Goal: Information Seeking & Learning: Learn about a topic

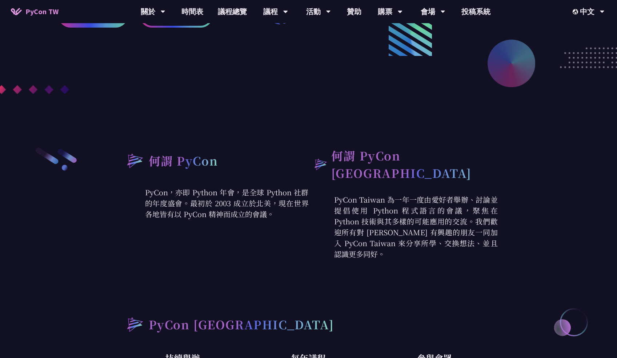
scroll to position [229, 0]
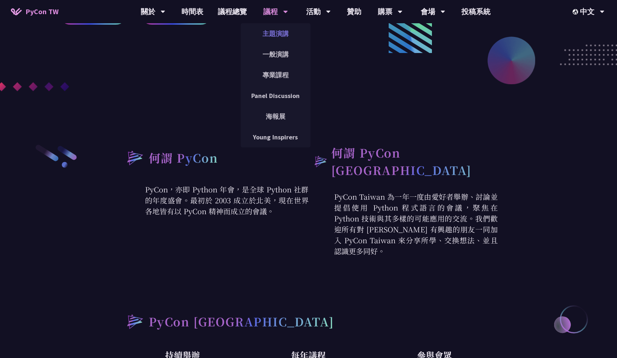
click at [287, 37] on link "主題演講" at bounding box center [276, 33] width 70 height 17
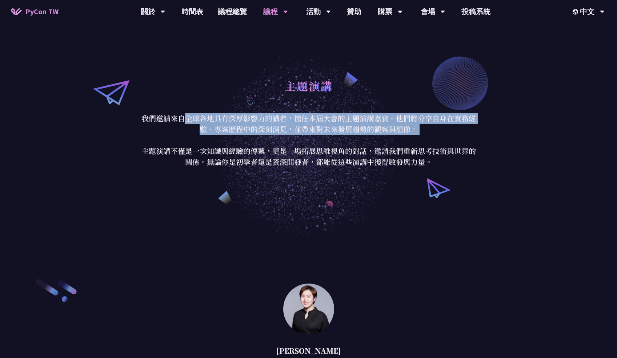
drag, startPoint x: 289, startPoint y: 135, endPoint x: 392, endPoint y: 143, distance: 103.5
click at [392, 142] on p "我們邀請來自全球各地具有深厚影響力的講者，擔任本屆大會的主題演講嘉賓。他們將分享自身在實務經驗、專案歷程中的深刻洞見，並帶來對未來發展趨勢的觀察與想像。 主題…" at bounding box center [309, 140] width 338 height 55
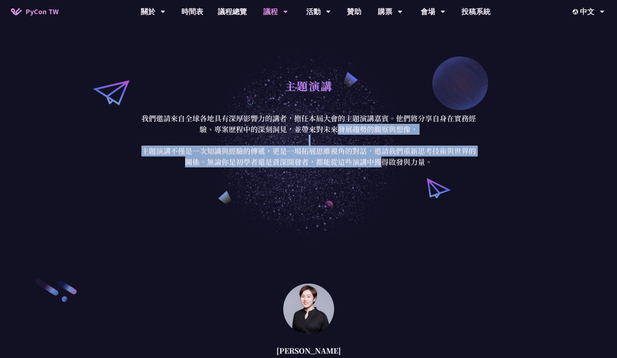
drag, startPoint x: 381, startPoint y: 169, endPoint x: 341, endPoint y: 128, distance: 57.3
click at [341, 128] on div "主題演講 我們邀請來自全球各地具有深厚影響力的講者，擔任本屆大會的主題演講嘉賓。他們將分享自身在實務經驗、專案歷程中的深刻洞見，並帶來對未來發展趨勢的觀察與想…" at bounding box center [308, 121] width 617 height 242
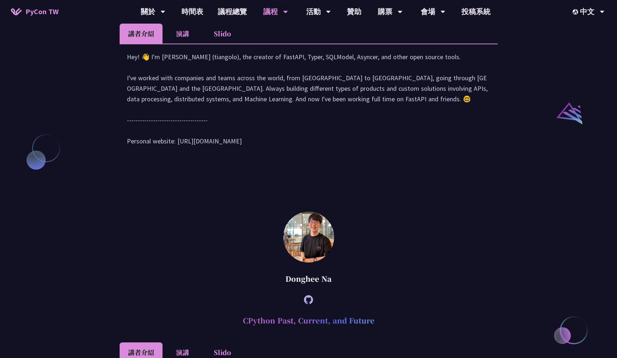
scroll to position [779, 0]
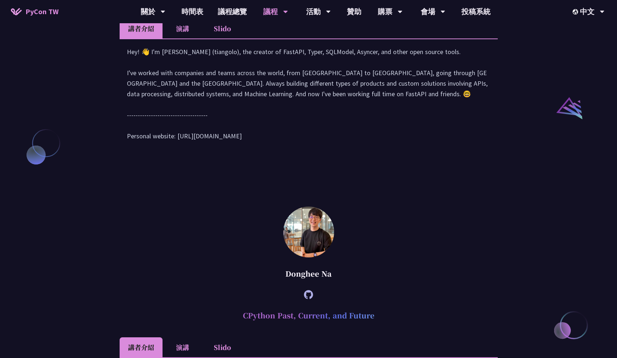
click at [184, 39] on li "演講" at bounding box center [182, 29] width 40 height 20
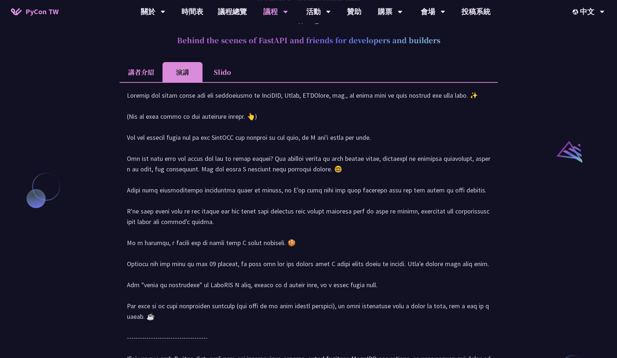
scroll to position [733, 0]
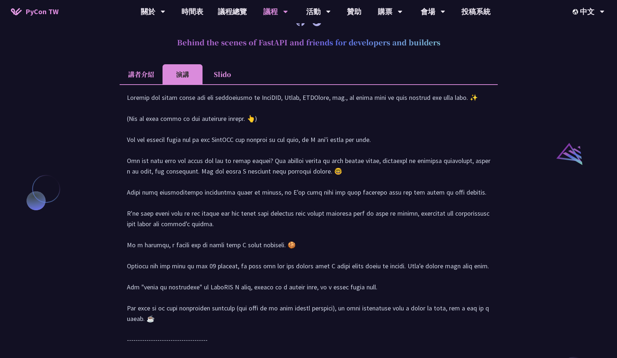
click at [144, 84] on li "講者介紹" at bounding box center [141, 74] width 43 height 20
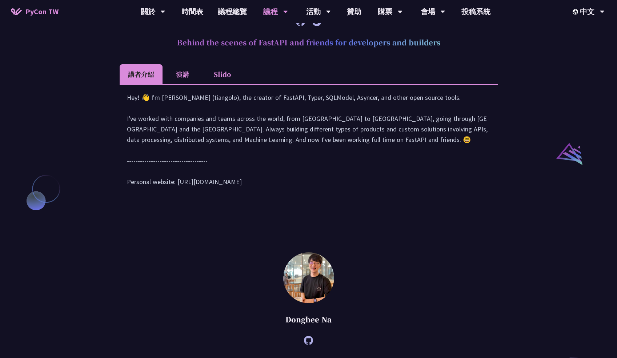
click at [350, 194] on div "Hey! 👋 I'm [PERSON_NAME] (tiangolo), the creator of FastAPI, Typer, SQLModel, A…" at bounding box center [309, 143] width 364 height 102
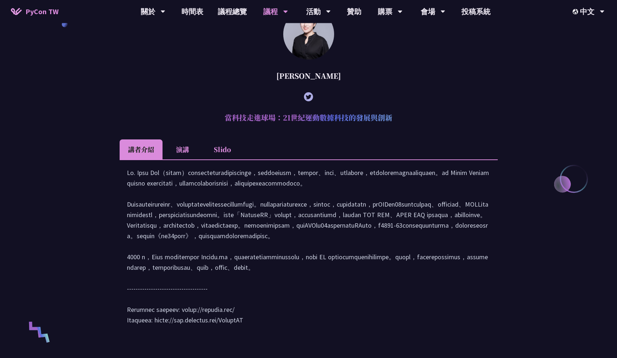
scroll to position [275, 0]
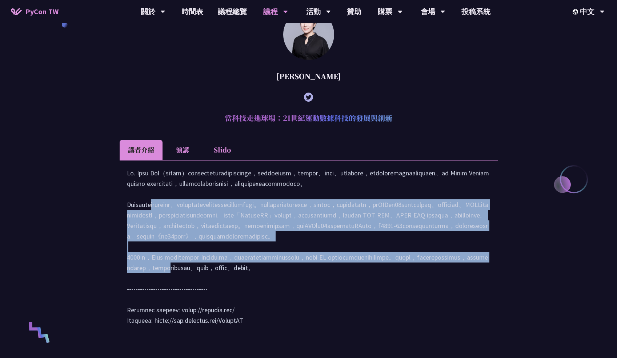
drag, startPoint x: 306, startPoint y: 233, endPoint x: 311, endPoint y: 322, distance: 89.9
click at [311, 322] on div at bounding box center [309, 250] width 364 height 165
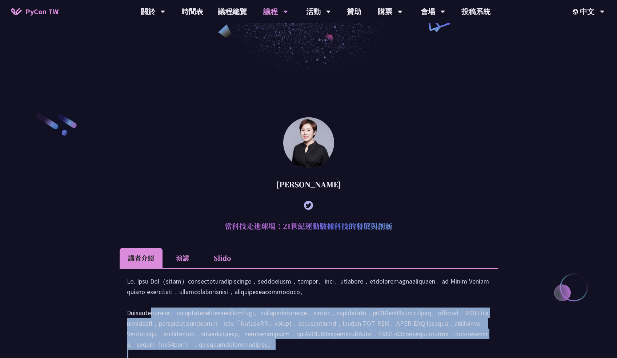
scroll to position [183, 0]
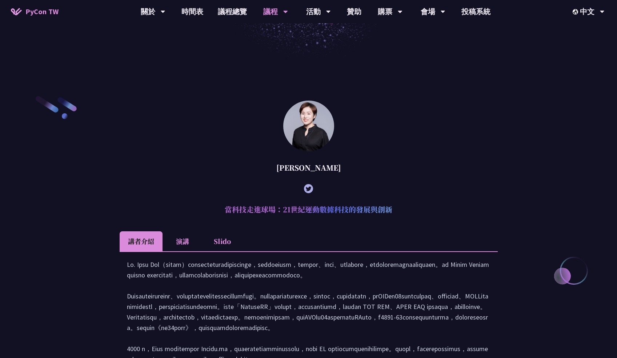
click at [182, 242] on li "演講" at bounding box center [182, 242] width 40 height 20
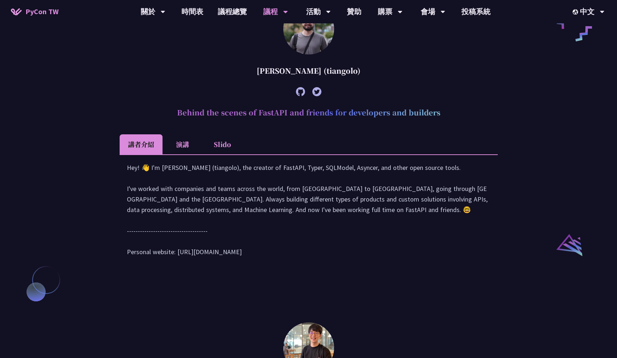
scroll to position [641, 0]
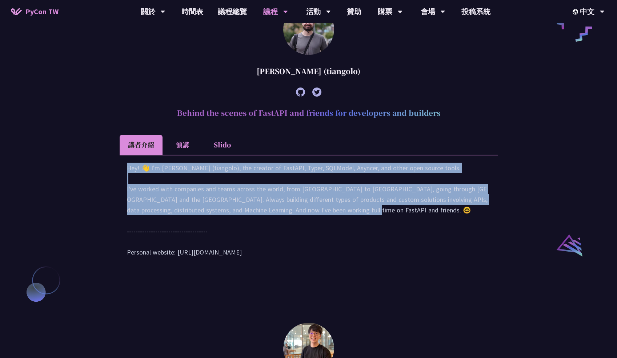
drag, startPoint x: 185, startPoint y: 234, endPoint x: 247, endPoint y: 288, distance: 81.7
click at [247, 265] on div "Hey! 👋 I'm [PERSON_NAME] (tiangolo), the creator of FastAPI, Typer, SQLModel, A…" at bounding box center [309, 214] width 364 height 102
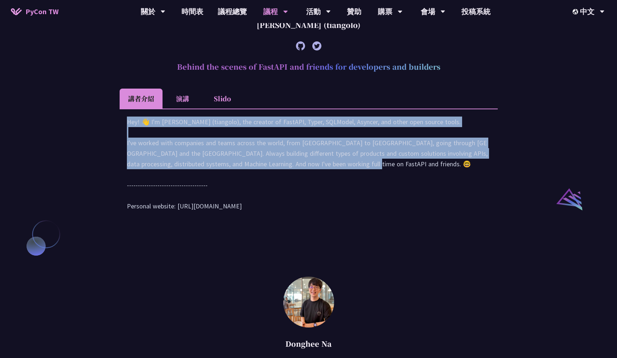
scroll to position [687, 0]
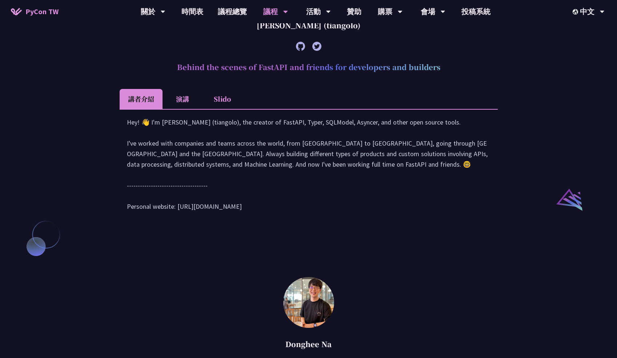
click at [218, 109] on li "Slido" at bounding box center [222, 99] width 40 height 20
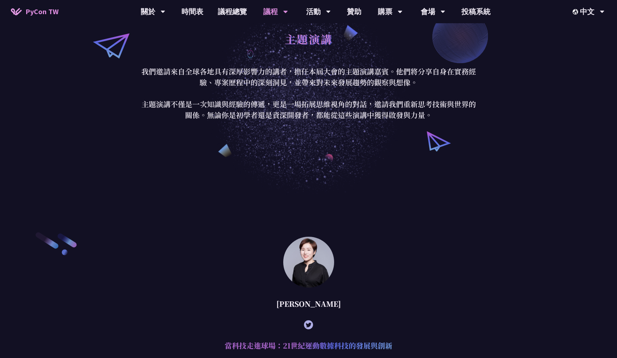
scroll to position [46, 0]
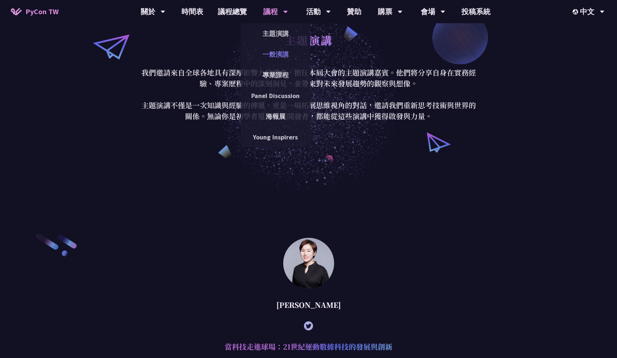
click at [281, 55] on link "一般演講" at bounding box center [276, 54] width 70 height 17
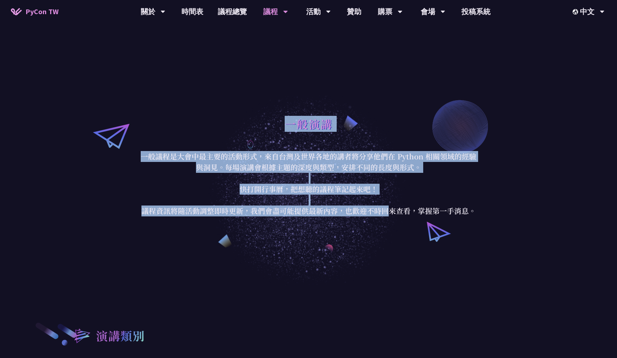
drag, startPoint x: 167, startPoint y: 149, endPoint x: 385, endPoint y: 219, distance: 228.7
click at [385, 219] on div "一般演講 一般議程是大會中最主要的活動形式，來自台灣及世界各地的講者將分享他們在 Python 相關領域的經驗與洞見。每場演講會根據主題的深度與類型，安排不同…" at bounding box center [308, 165] width 617 height 242
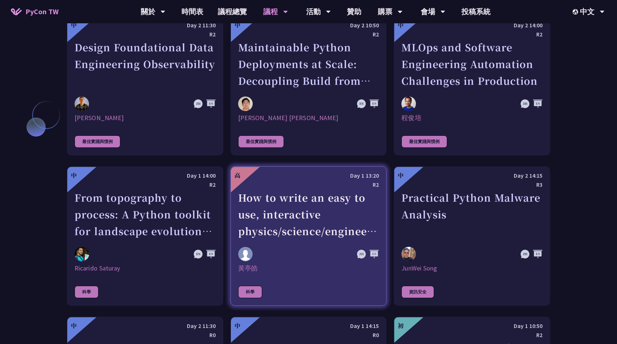
scroll to position [265, 0]
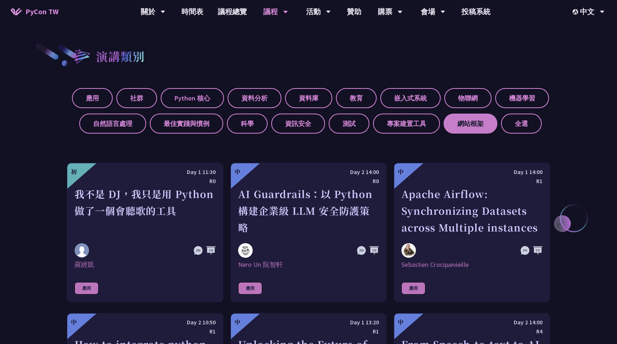
click at [470, 124] on label "網站框架" at bounding box center [470, 123] width 54 height 20
click at [0, 0] on input "網站框架" at bounding box center [0, 0] width 0 height 0
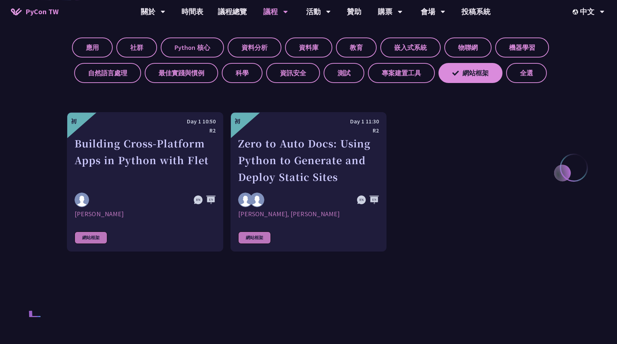
scroll to position [311, 0]
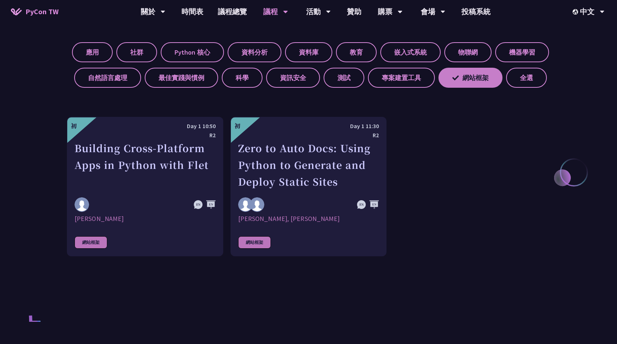
click at [447, 80] on label "網站框架" at bounding box center [470, 78] width 64 height 20
click at [0, 0] on input "網站框架" at bounding box center [0, 0] width 0 height 0
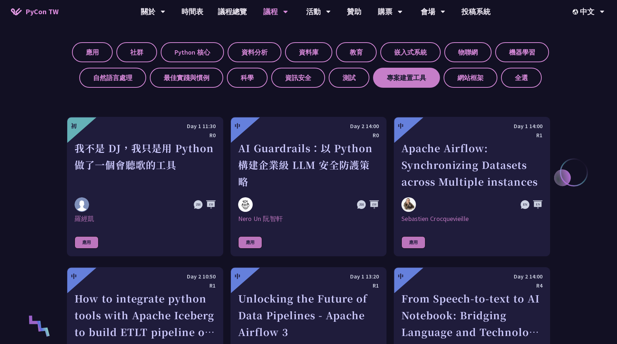
click at [414, 75] on label "專案建置工具" at bounding box center [406, 78] width 67 height 20
click at [0, 0] on input "專案建置工具" at bounding box center [0, 0] width 0 height 0
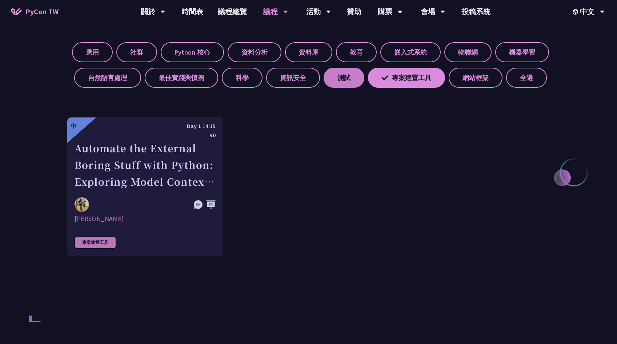
click at [351, 77] on label "測試" at bounding box center [344, 78] width 41 height 20
click at [0, 0] on input "測試" at bounding box center [0, 0] width 0 height 0
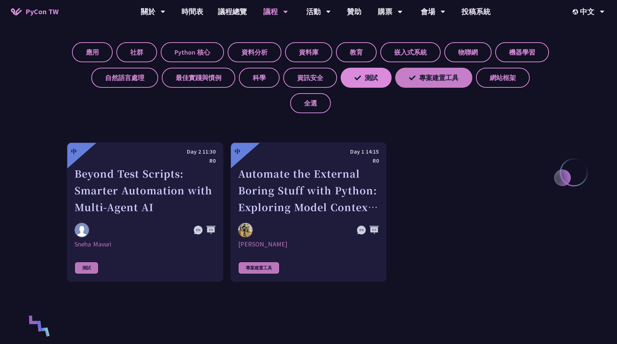
click at [431, 84] on label "專案建置工具" at bounding box center [433, 78] width 77 height 20
click at [0, 0] on input "專案建置工具" at bounding box center [0, 0] width 0 height 0
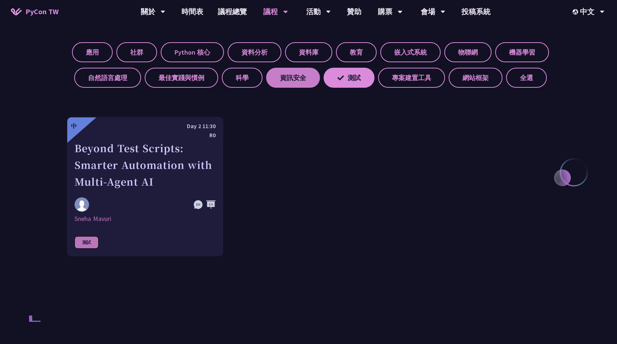
click at [302, 70] on label "資訊安全" at bounding box center [293, 78] width 54 height 20
click at [0, 0] on input "資訊安全" at bounding box center [0, 0] width 0 height 0
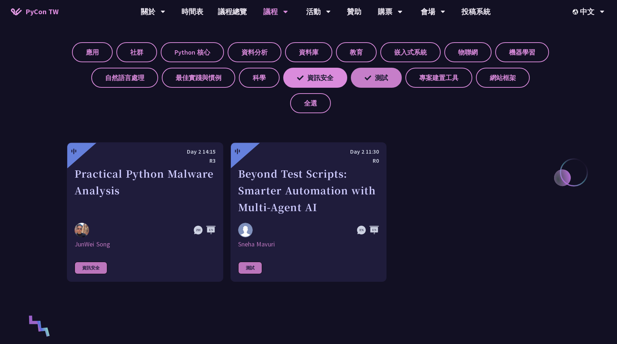
click at [372, 78] on label "測試" at bounding box center [376, 78] width 51 height 20
click at [0, 0] on input "測試" at bounding box center [0, 0] width 0 height 0
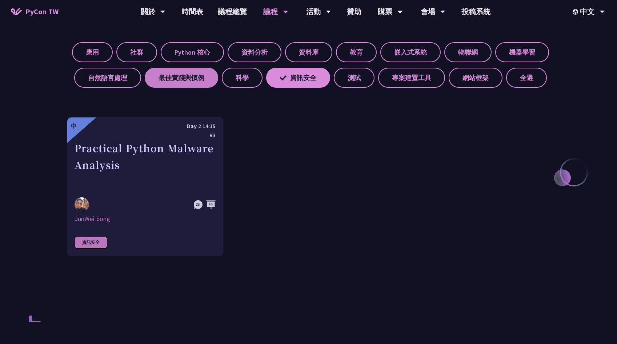
click at [184, 73] on label "最佳實踐與慣例" at bounding box center [181, 78] width 73 height 20
click at [0, 0] on input "最佳實踐與慣例" at bounding box center [0, 0] width 0 height 0
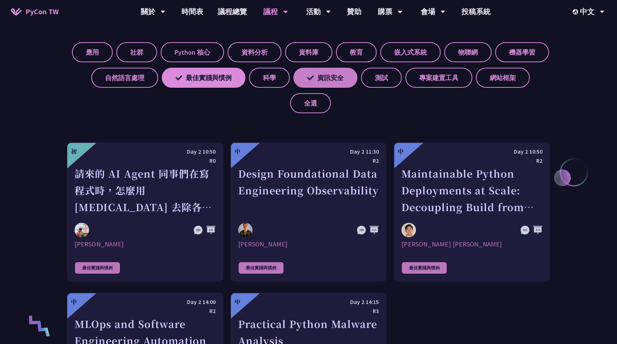
click at [344, 80] on label "資訊安全" at bounding box center [325, 78] width 64 height 20
click at [0, 0] on input "資訊安全" at bounding box center [0, 0] width 0 height 0
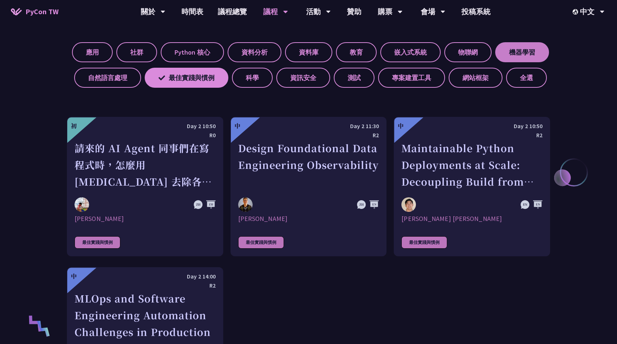
click at [525, 54] on label "機器學習" at bounding box center [522, 52] width 54 height 20
click at [0, 0] on input "機器學習" at bounding box center [0, 0] width 0 height 0
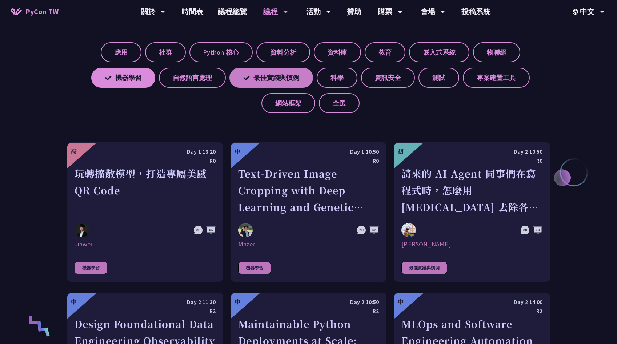
click at [277, 85] on label "最佳實踐與慣例" at bounding box center [271, 78] width 84 height 20
click at [0, 0] on input "最佳實踐與慣例" at bounding box center [0, 0] width 0 height 0
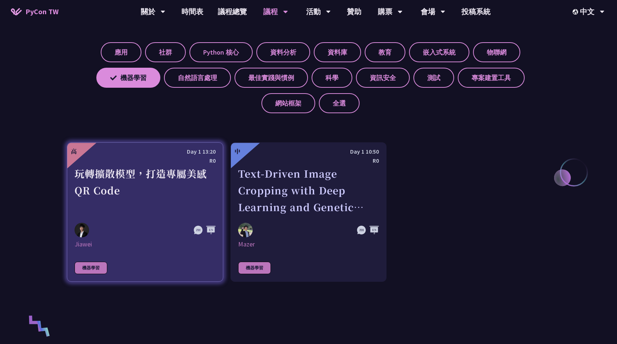
click at [138, 193] on div "玩轉擴散模型，打造專屬美感 QR Code" at bounding box center [145, 190] width 141 height 50
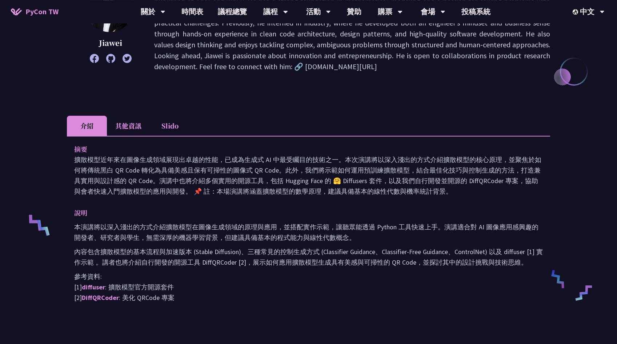
scroll to position [137, 0]
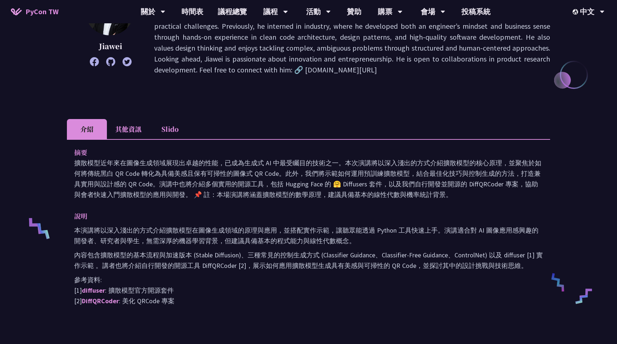
click at [134, 130] on li "其他資訊" at bounding box center [128, 129] width 43 height 20
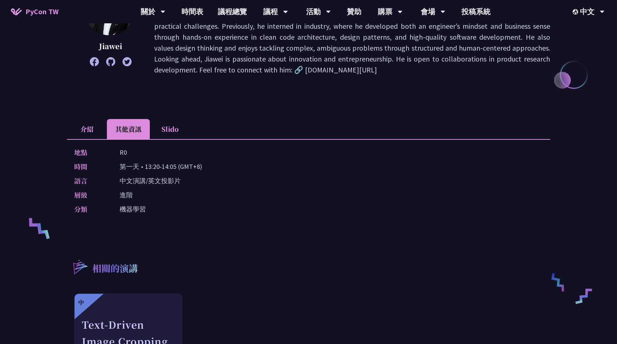
click at [169, 128] on li "Slido" at bounding box center [170, 129] width 40 height 20
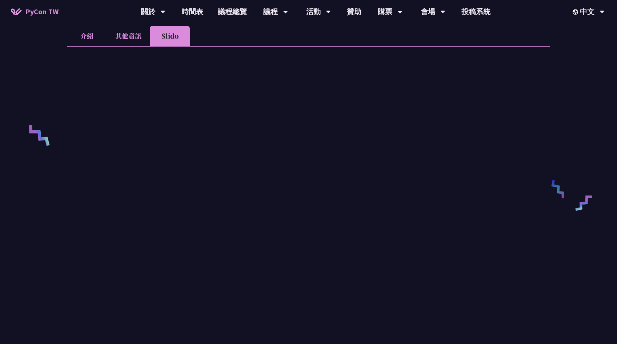
scroll to position [229, 0]
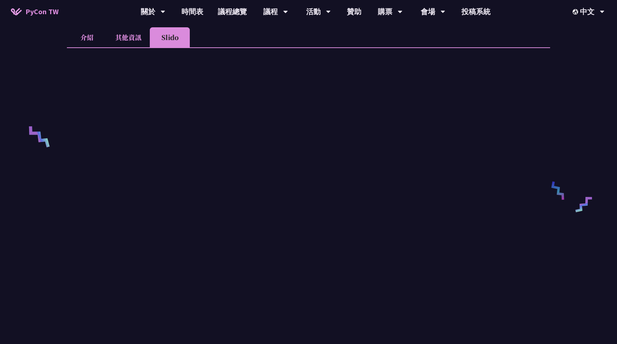
drag, startPoint x: 547, startPoint y: 176, endPoint x: 543, endPoint y: 176, distance: 3.7
click at [546, 176] on div at bounding box center [308, 200] width 483 height 306
click at [122, 41] on li "其他資訊" at bounding box center [128, 37] width 43 height 20
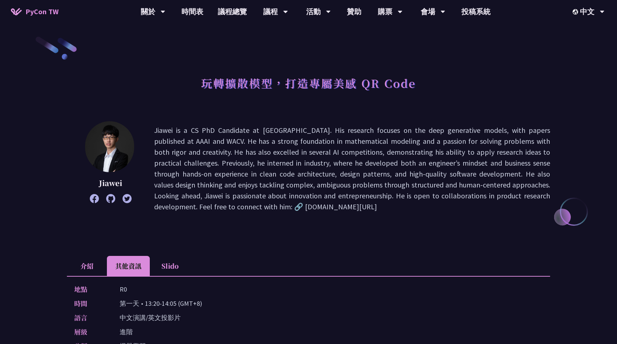
scroll to position [0, 0]
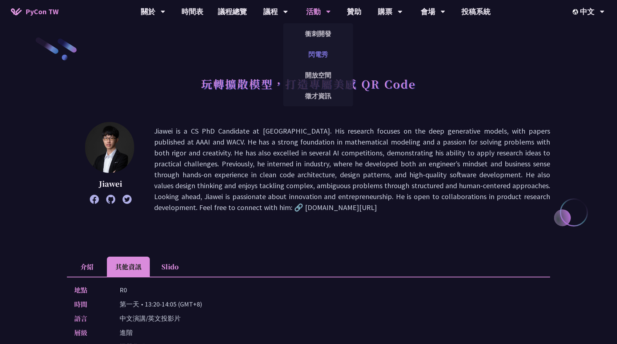
click at [318, 54] on link "閃電秀" at bounding box center [318, 54] width 70 height 17
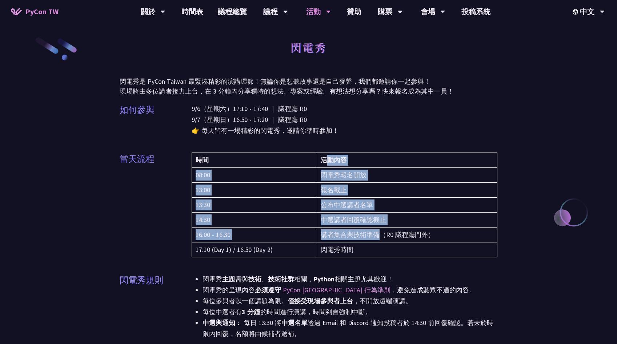
drag, startPoint x: 330, startPoint y: 158, endPoint x: 383, endPoint y: 242, distance: 99.3
click at [382, 235] on table "時間 活動內容 08:00 閃電秀報名開放 13:00 報名截止 13:30 公布中選講者名單 14:30 中選講者回覆確認截止 16:00 - 16:30 …" at bounding box center [345, 204] width 306 height 105
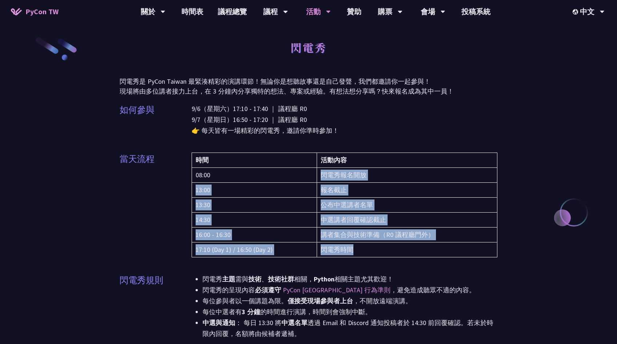
drag, startPoint x: 370, startPoint y: 249, endPoint x: 319, endPoint y: 171, distance: 92.9
click at [319, 171] on tbody "08:00 閃電秀報名開放 13:00 報名截止 13:30 公布中選講者名單 14:30 中選講者回覆確認截止 16:00 - 16:30 講者集合與技術準…" at bounding box center [345, 212] width 306 height 89
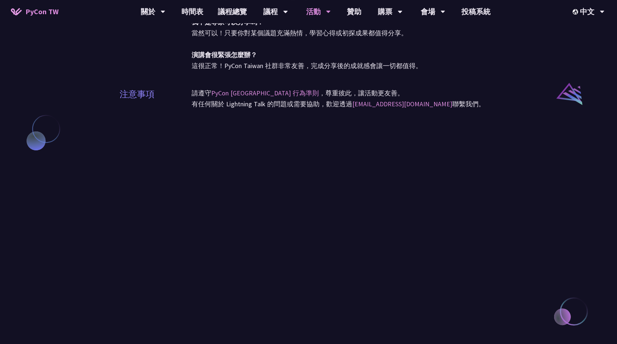
scroll to position [550, 0]
